Goal: Task Accomplishment & Management: Manage account settings

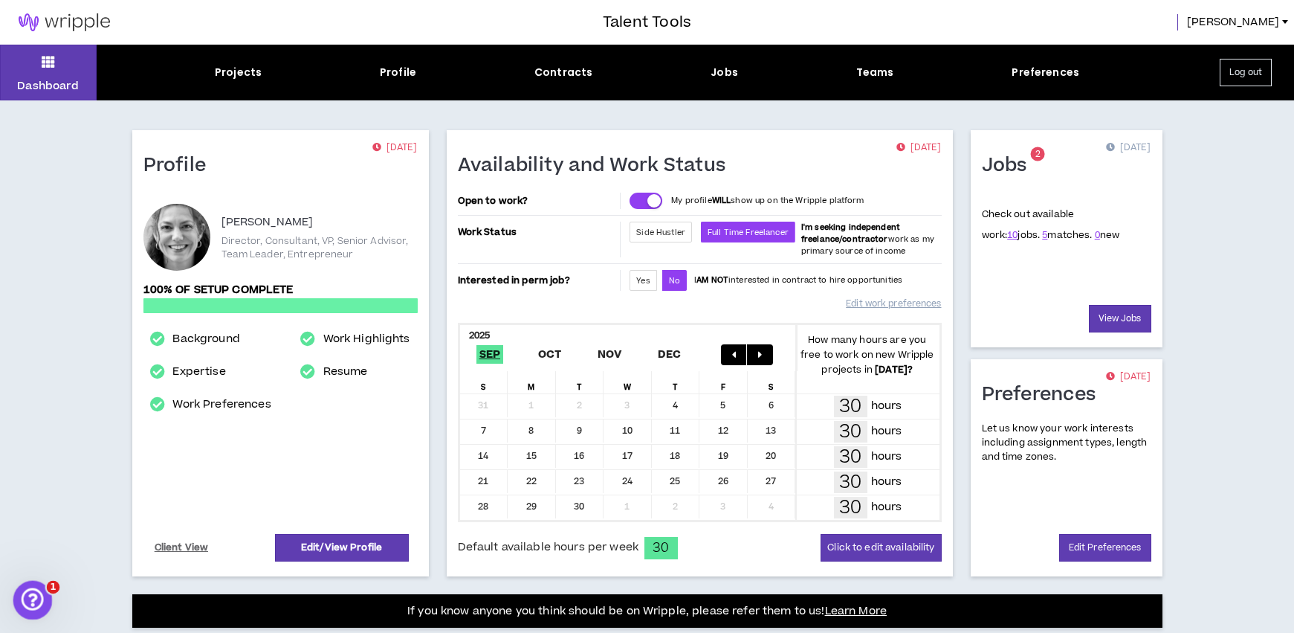
click at [40, 598] on div "Open Intercom Messenger" at bounding box center [30, 597] width 49 height 49
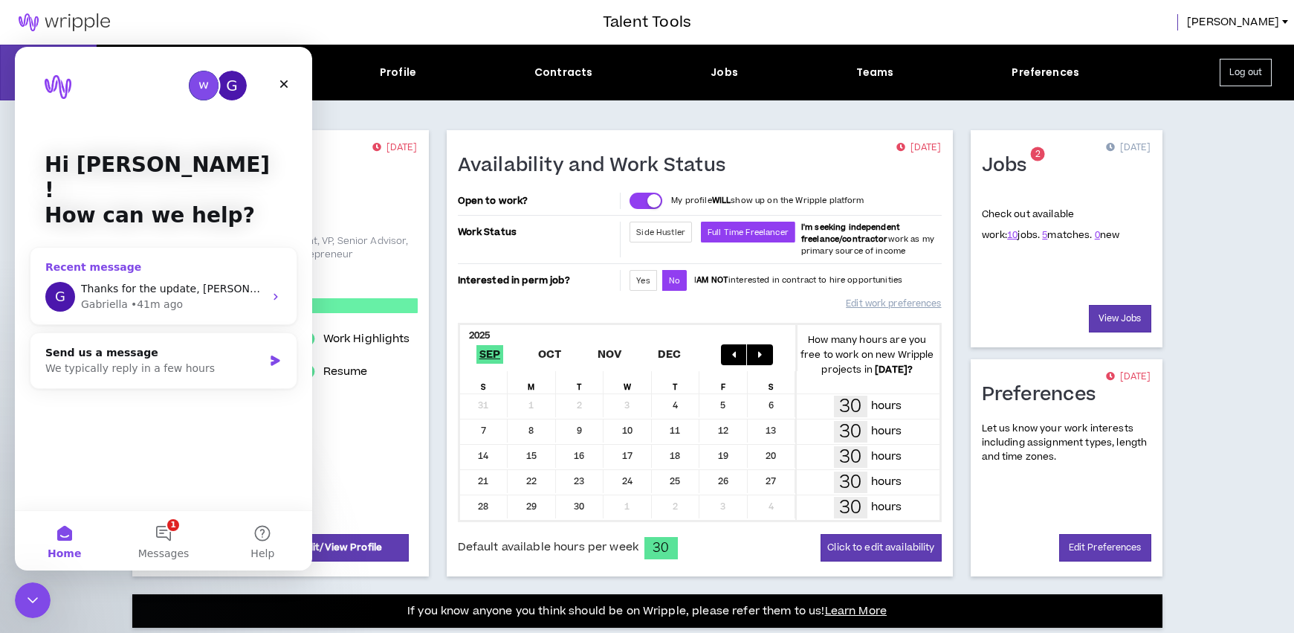
click at [195, 297] on div "[PERSON_NAME] • 41m ago" at bounding box center [172, 305] width 183 height 16
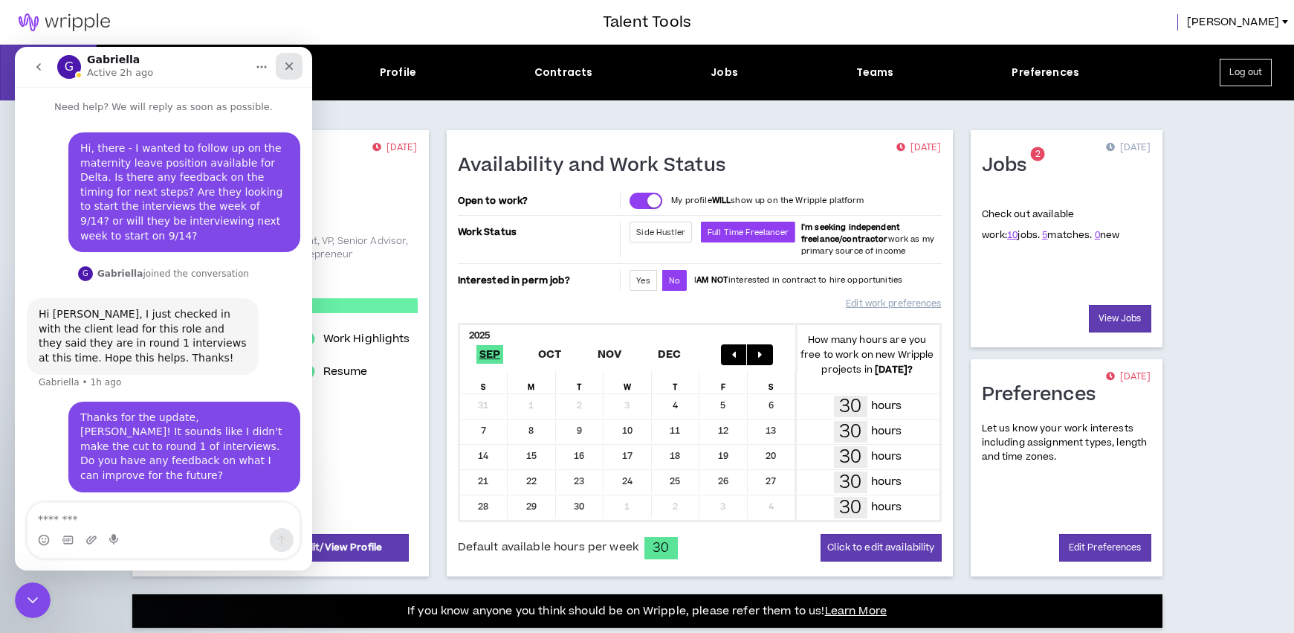
click at [290, 65] on icon "Close" at bounding box center [289, 66] width 8 height 8
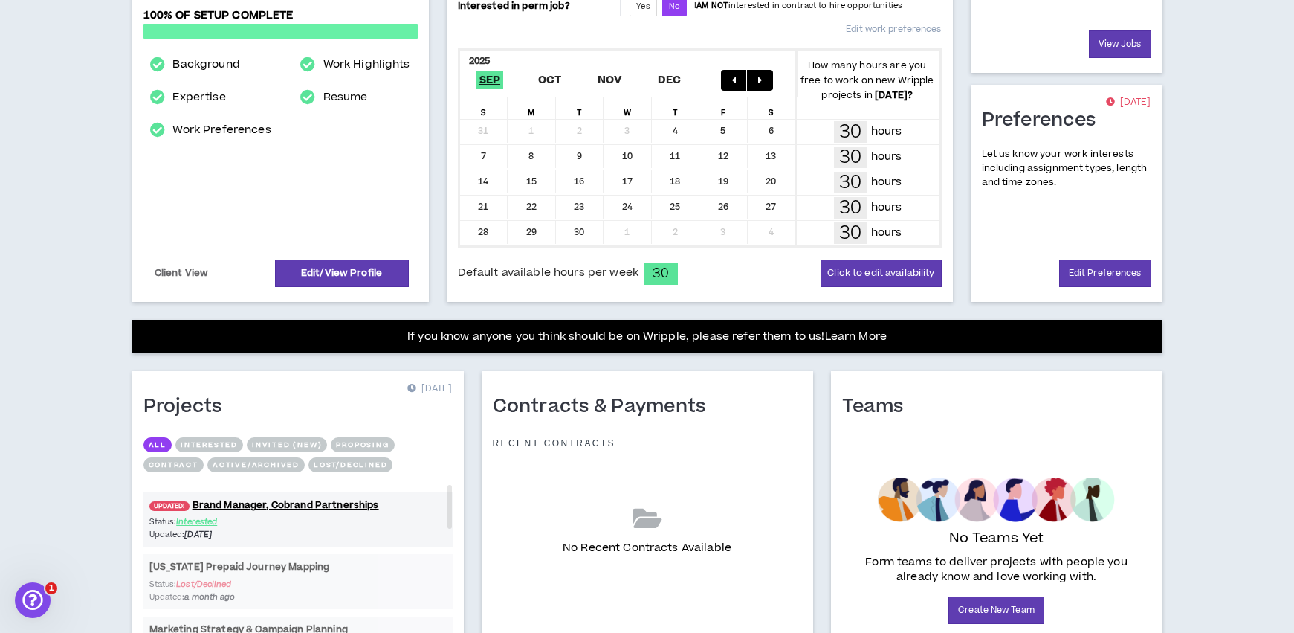
scroll to position [371, 0]
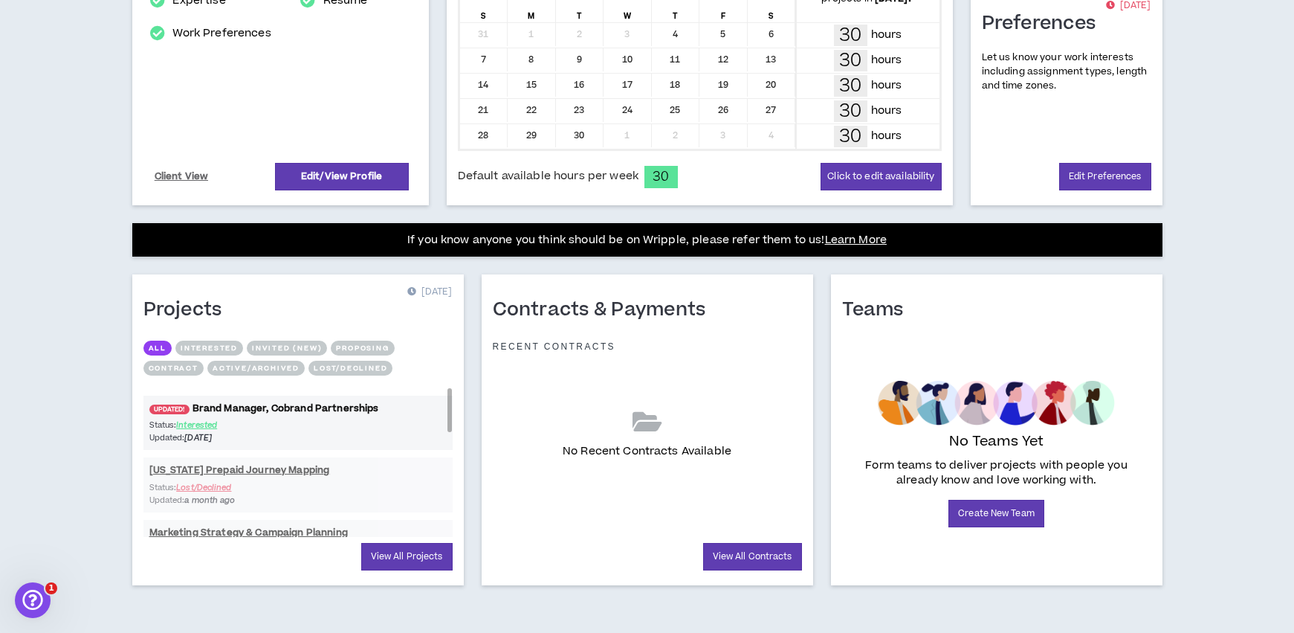
click at [281, 407] on link "UPDATED! Brand Manager, Cobrand Partnerships" at bounding box center [297, 408] width 309 height 14
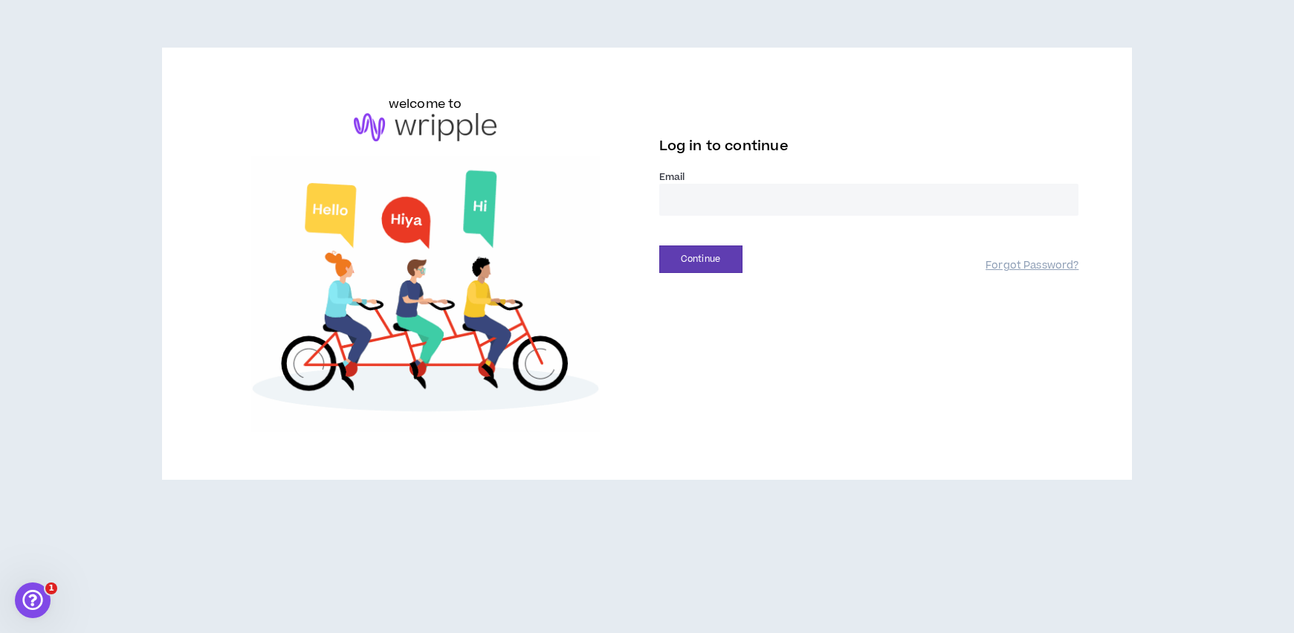
click at [685, 198] on input "email" at bounding box center [869, 200] width 420 height 32
type input "**********"
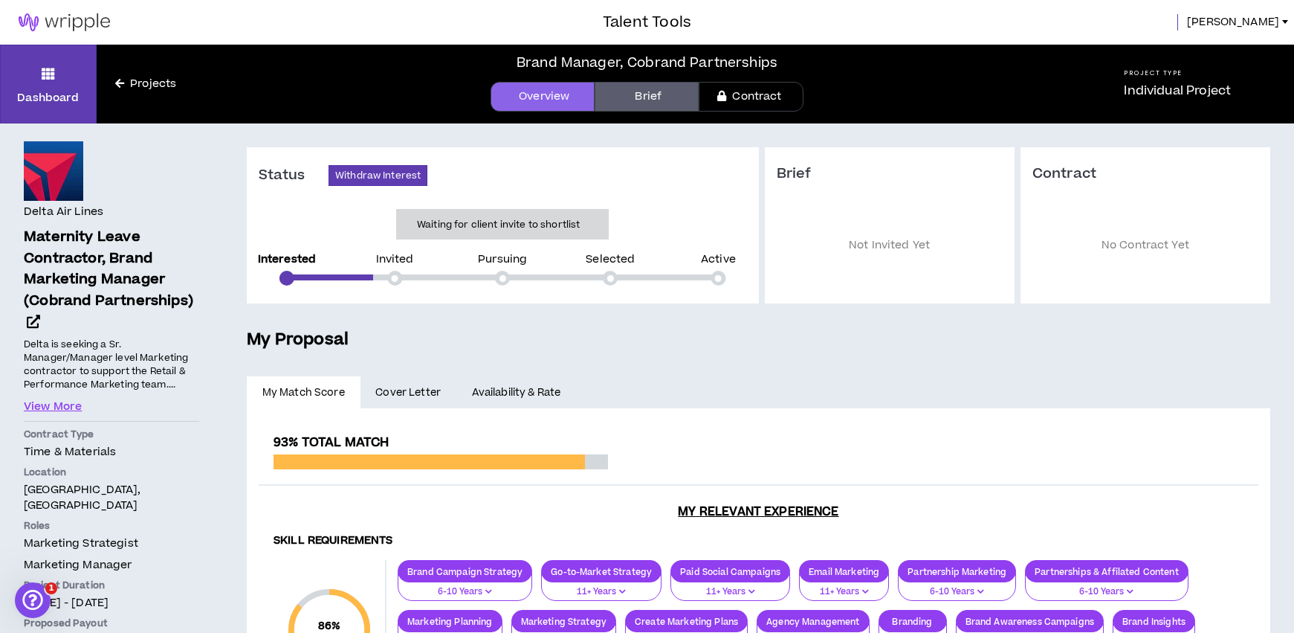
click at [140, 83] on link "Projects" at bounding box center [146, 84] width 98 height 16
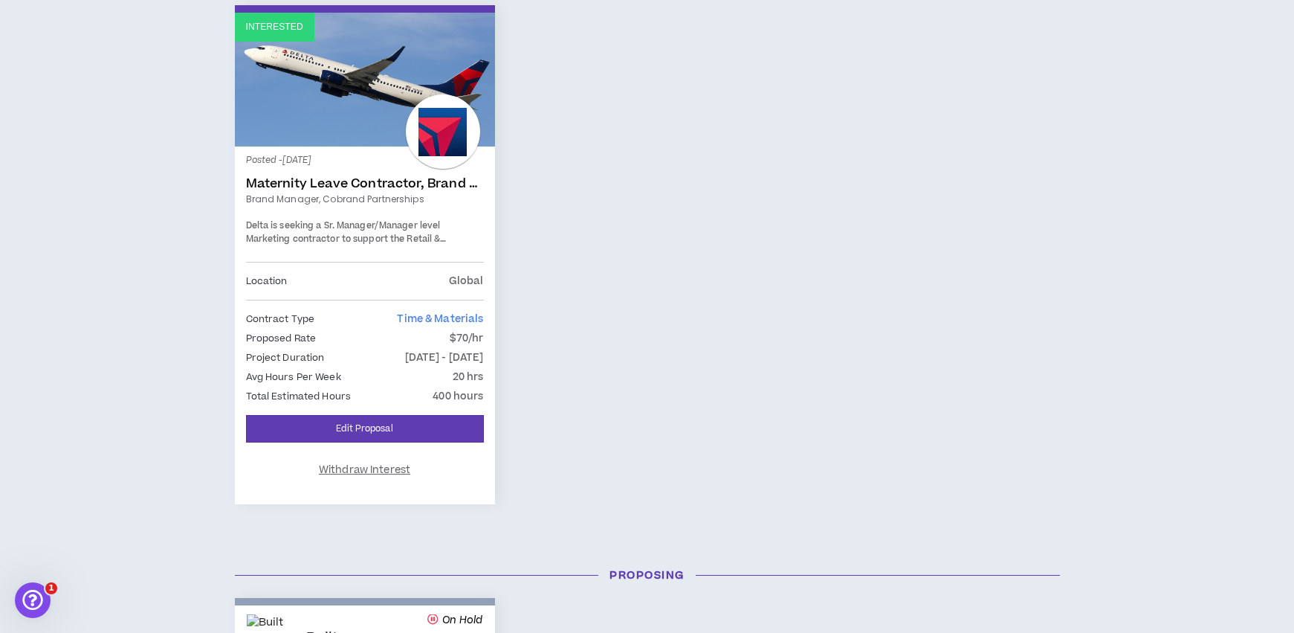
scroll to position [801, 0]
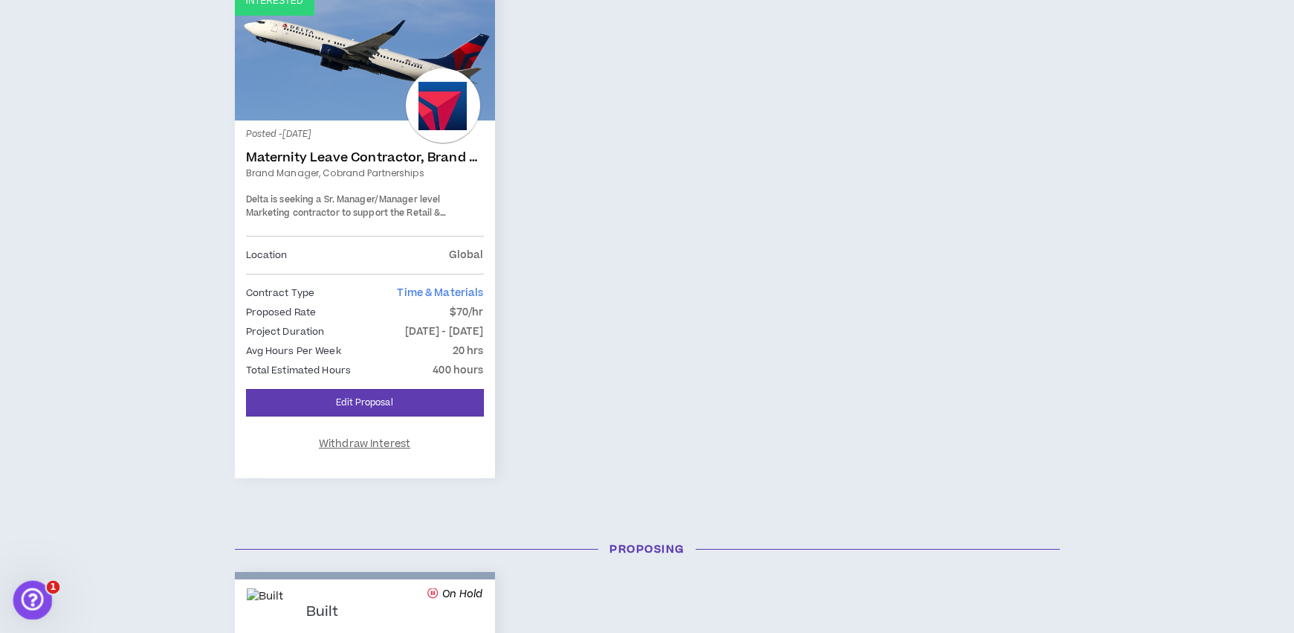
click at [29, 602] on icon "Open Intercom Messenger" at bounding box center [31, 598] width 25 height 25
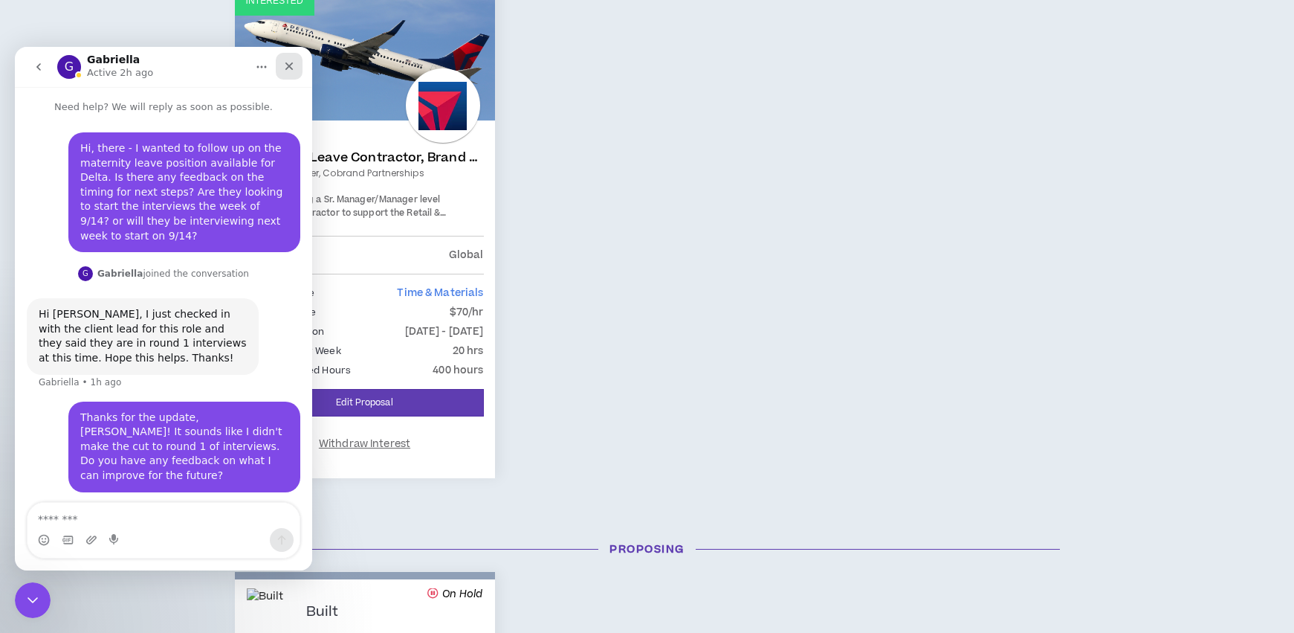
click at [287, 68] on icon "Close" at bounding box center [289, 66] width 12 height 12
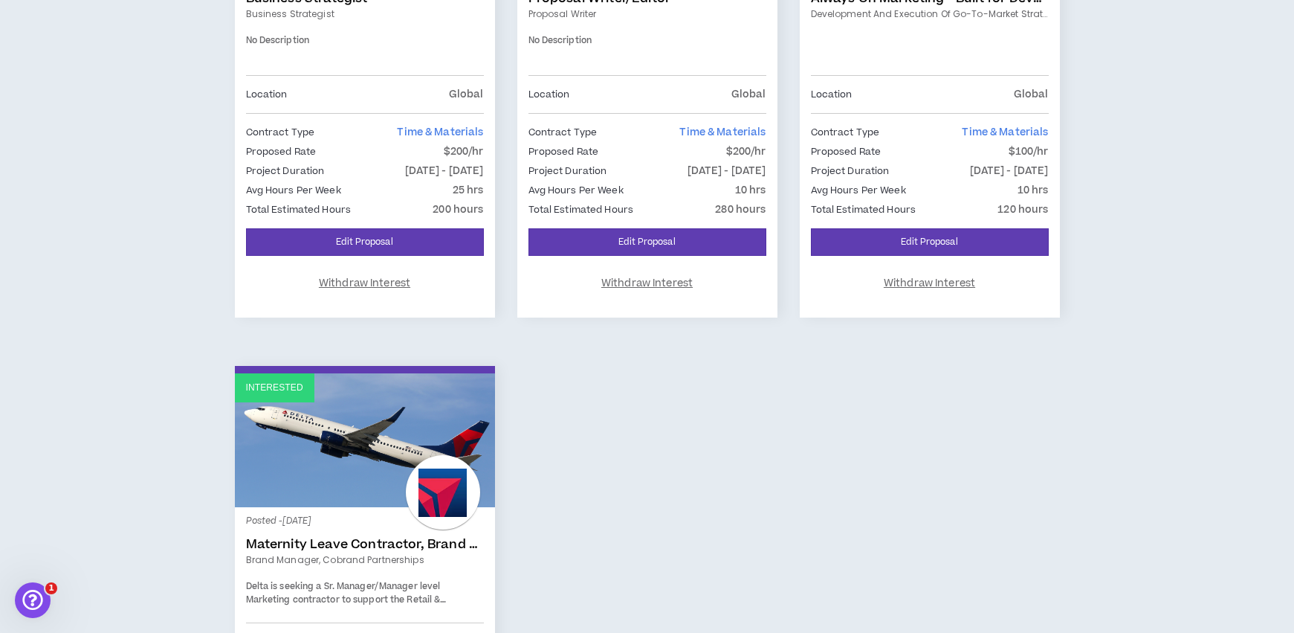
scroll to position [417, 0]
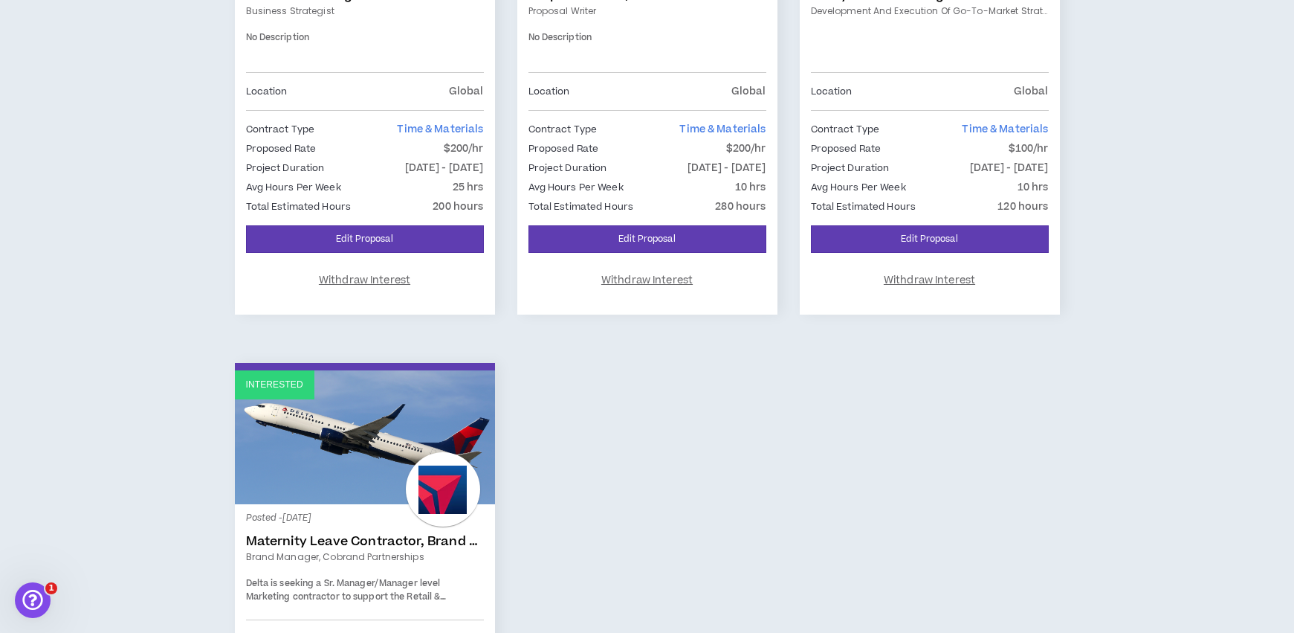
click at [433, 378] on link "Interested" at bounding box center [365, 437] width 260 height 134
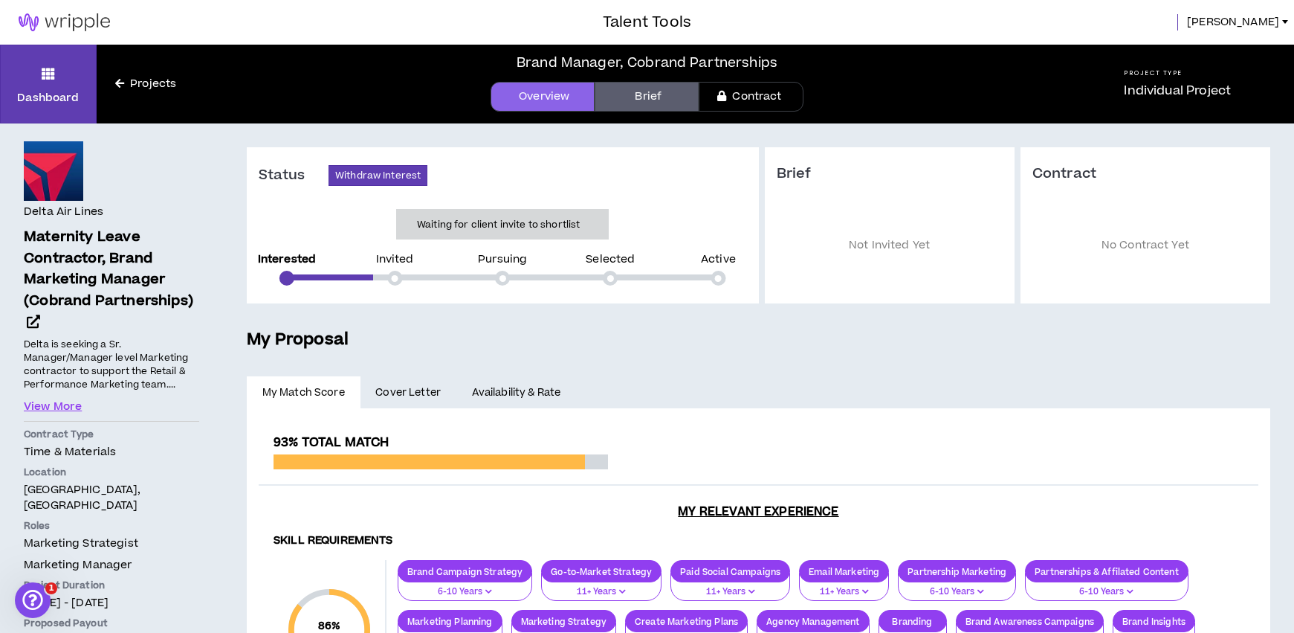
click at [138, 85] on link "Projects" at bounding box center [146, 84] width 98 height 16
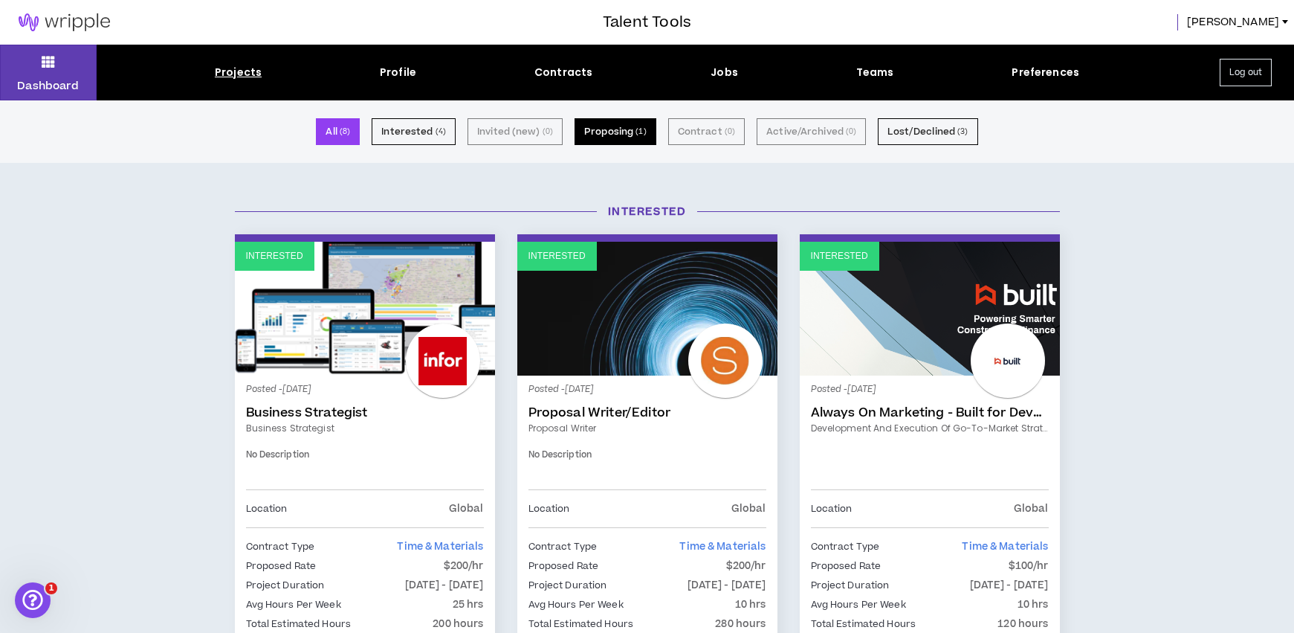
click at [621, 135] on button "Proposing ( 1 )" at bounding box center [616, 131] width 82 height 27
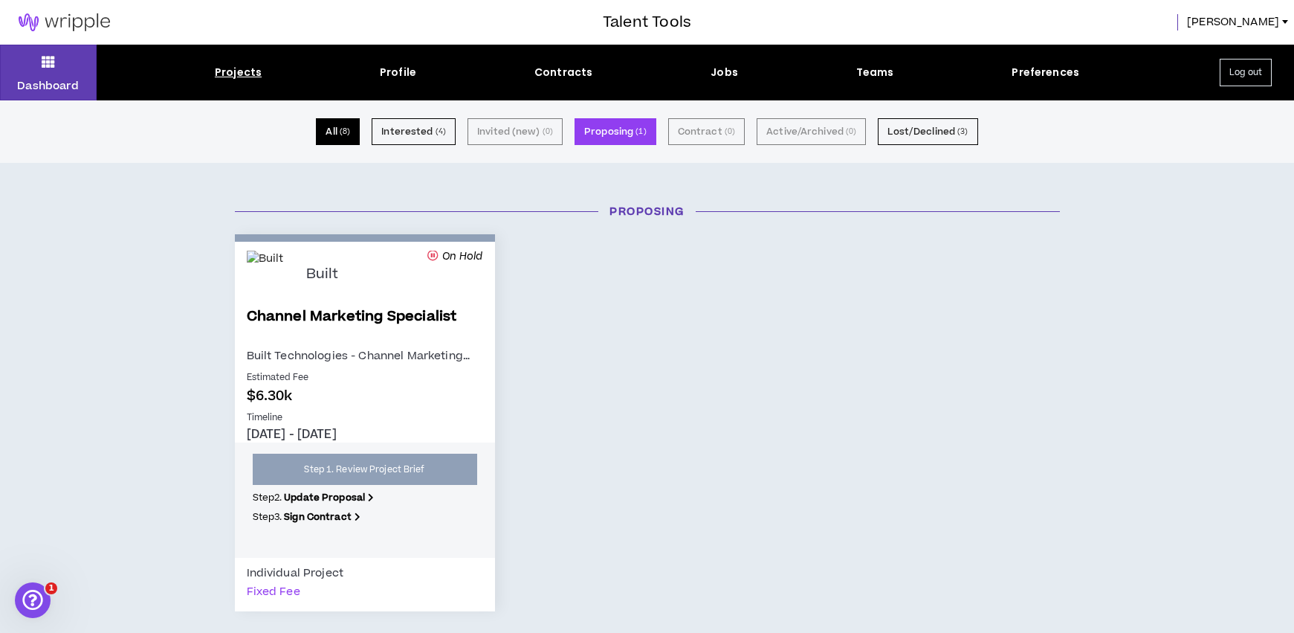
click at [356, 133] on button "All ( 8 )" at bounding box center [338, 131] width 44 height 27
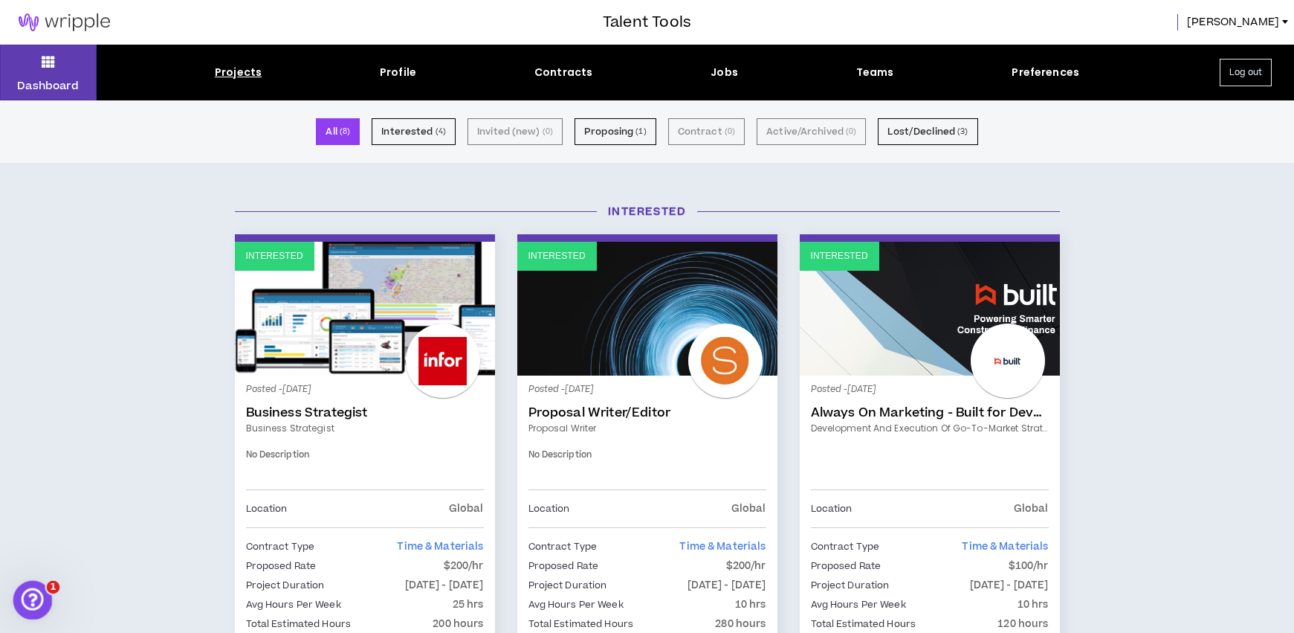
click at [25, 589] on icon "Open Intercom Messenger" at bounding box center [31, 598] width 25 height 25
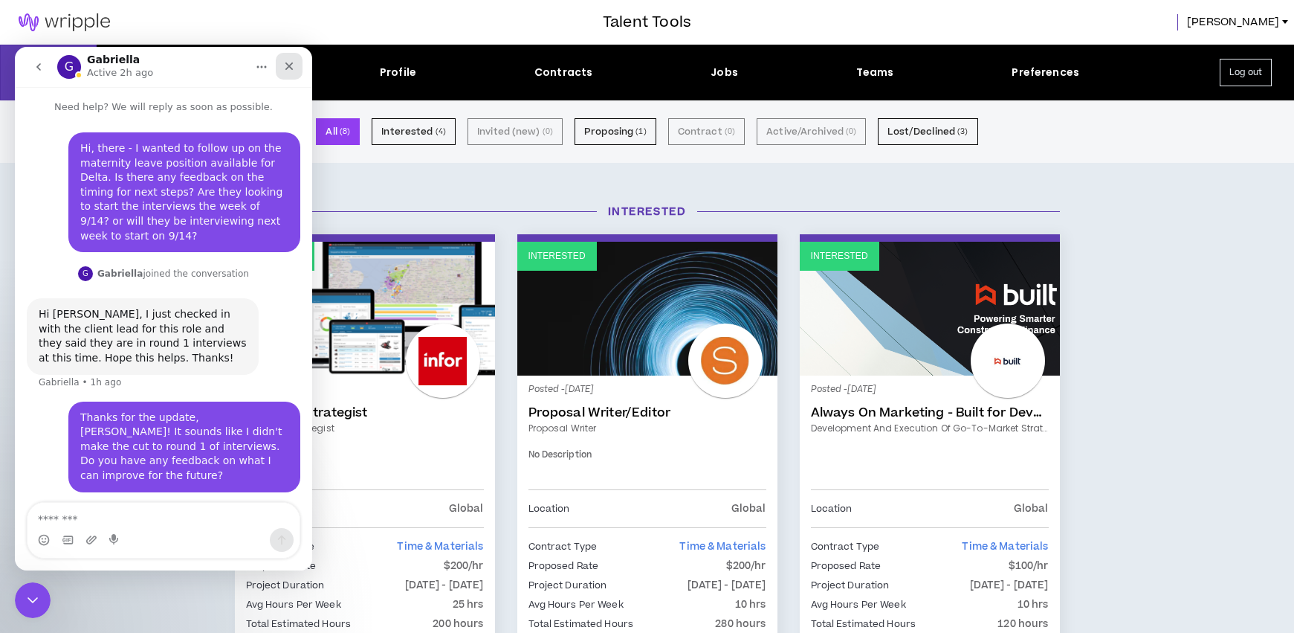
click at [288, 67] on icon "Close" at bounding box center [289, 66] width 8 height 8
